Goal: Task Accomplishment & Management: Manage account settings

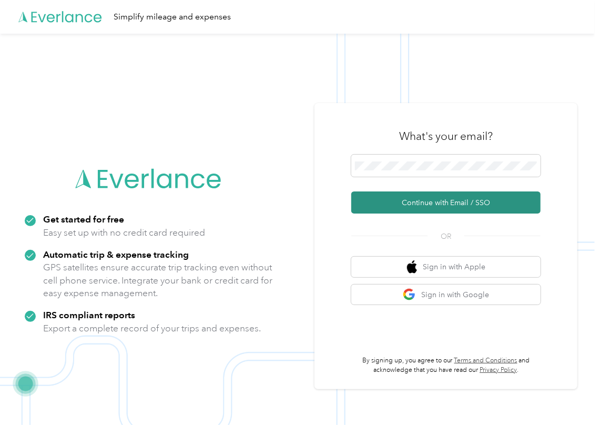
click at [379, 200] on button "Continue with Email / SSO" at bounding box center [445, 203] width 189 height 22
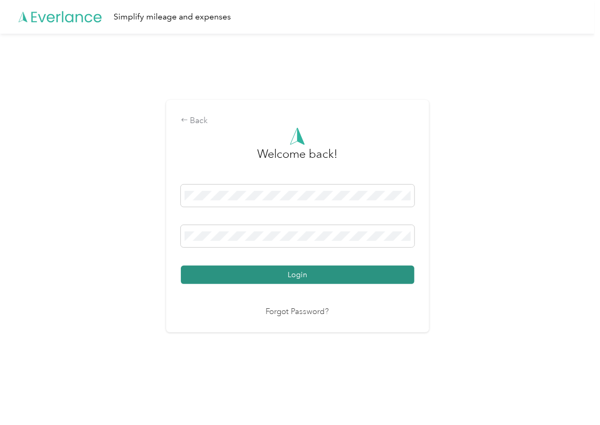
click at [226, 271] on button "Login" at bounding box center [298, 275] width 234 height 18
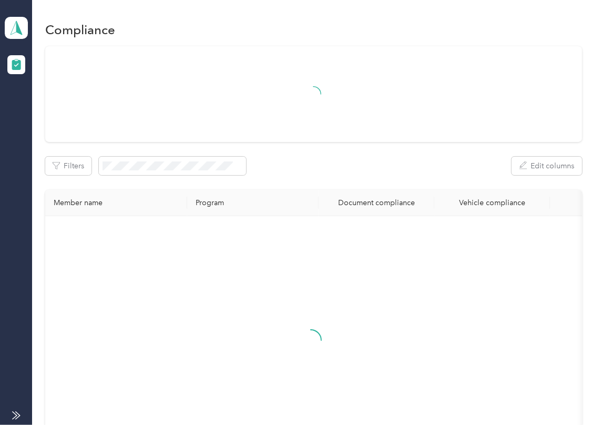
click at [329, 175] on div "Filters Edit columns" at bounding box center [313, 166] width 537 height 18
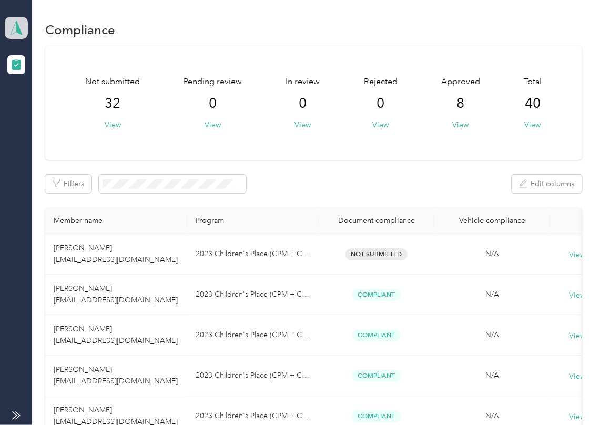
drag, startPoint x: 12, startPoint y: 22, endPoint x: 20, endPoint y: 24, distance: 8.7
click at [13, 22] on icon at bounding box center [16, 28] width 16 height 15
click at [43, 105] on div "Log out" at bounding box center [34, 110] width 41 height 11
